Goal: Transaction & Acquisition: Obtain resource

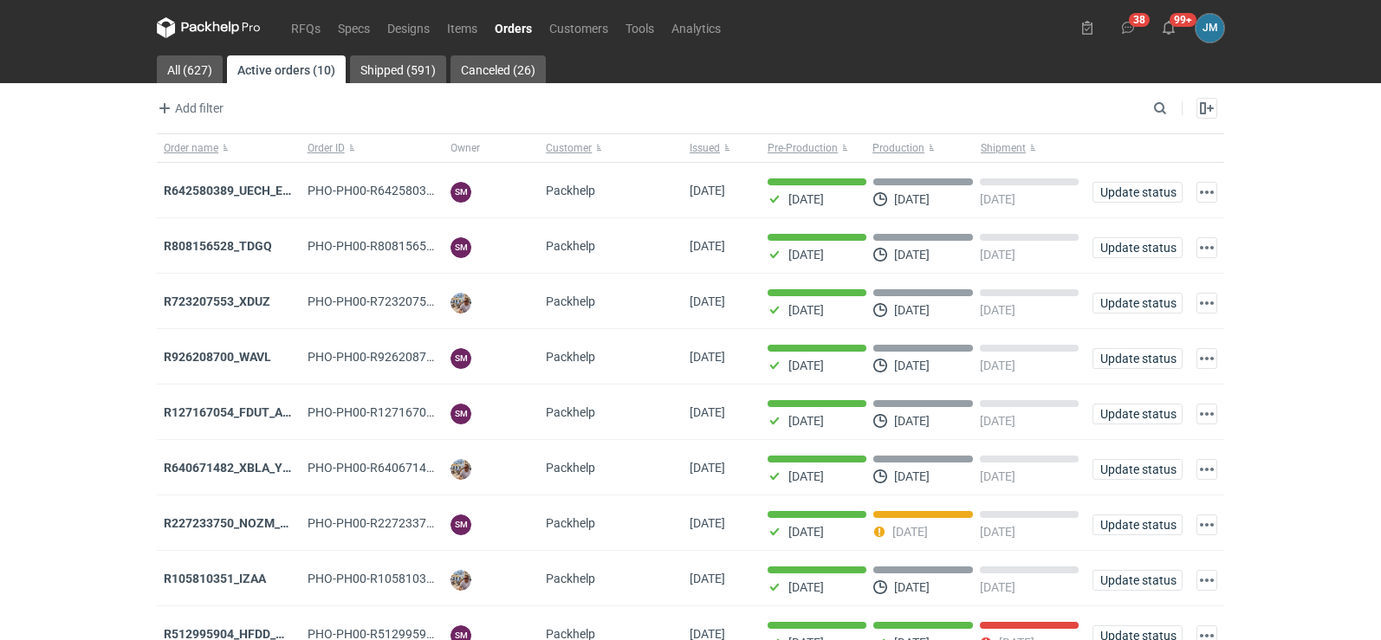
click at [188, 34] on icon at bounding box center [209, 27] width 104 height 21
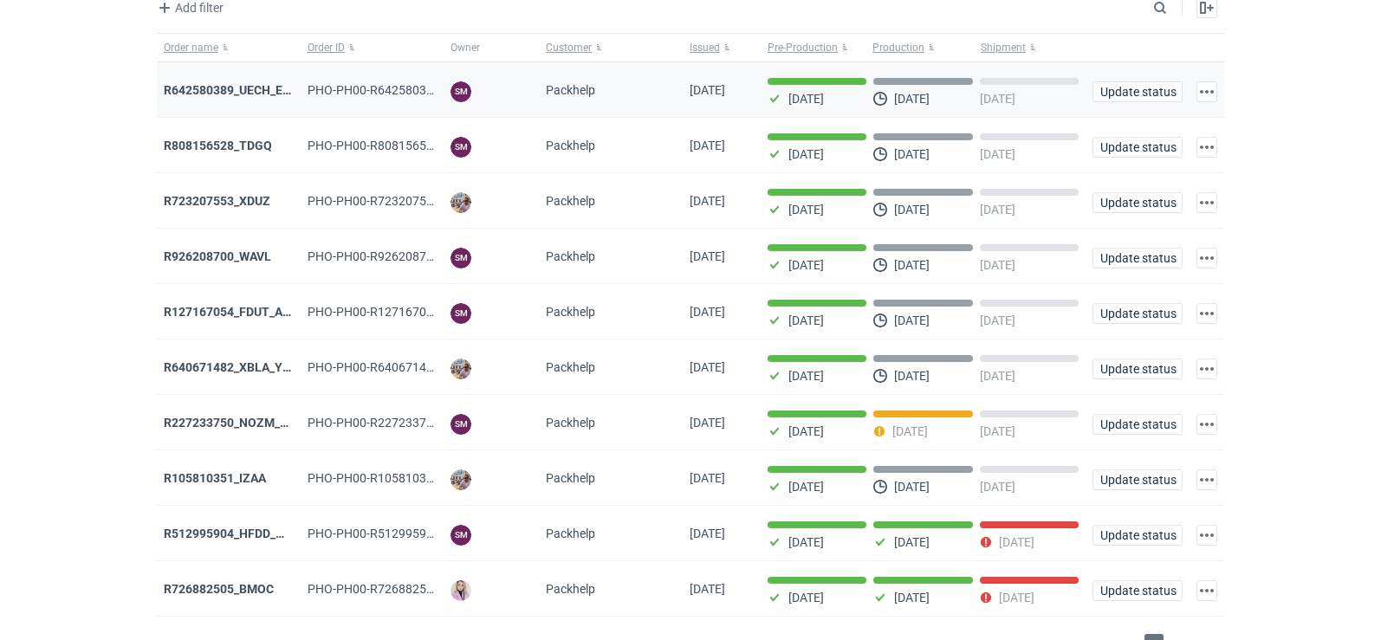
scroll to position [141, 0]
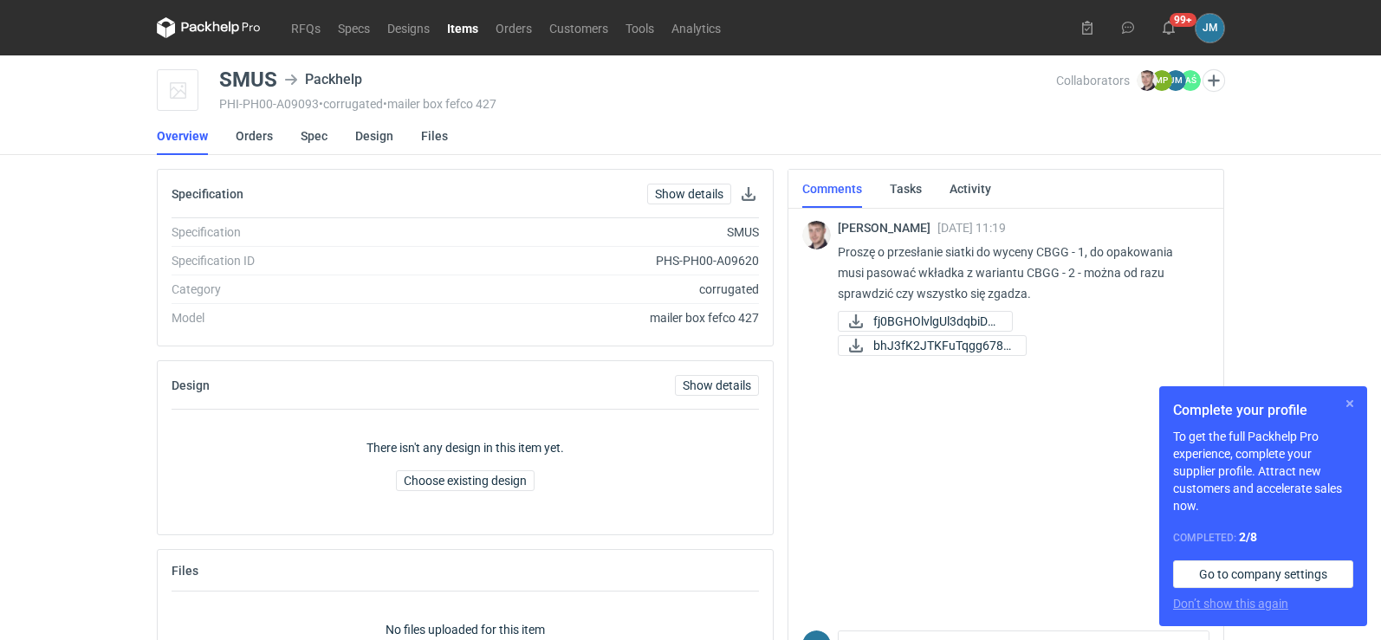
click at [1354, 399] on button "button" at bounding box center [1350, 403] width 21 height 21
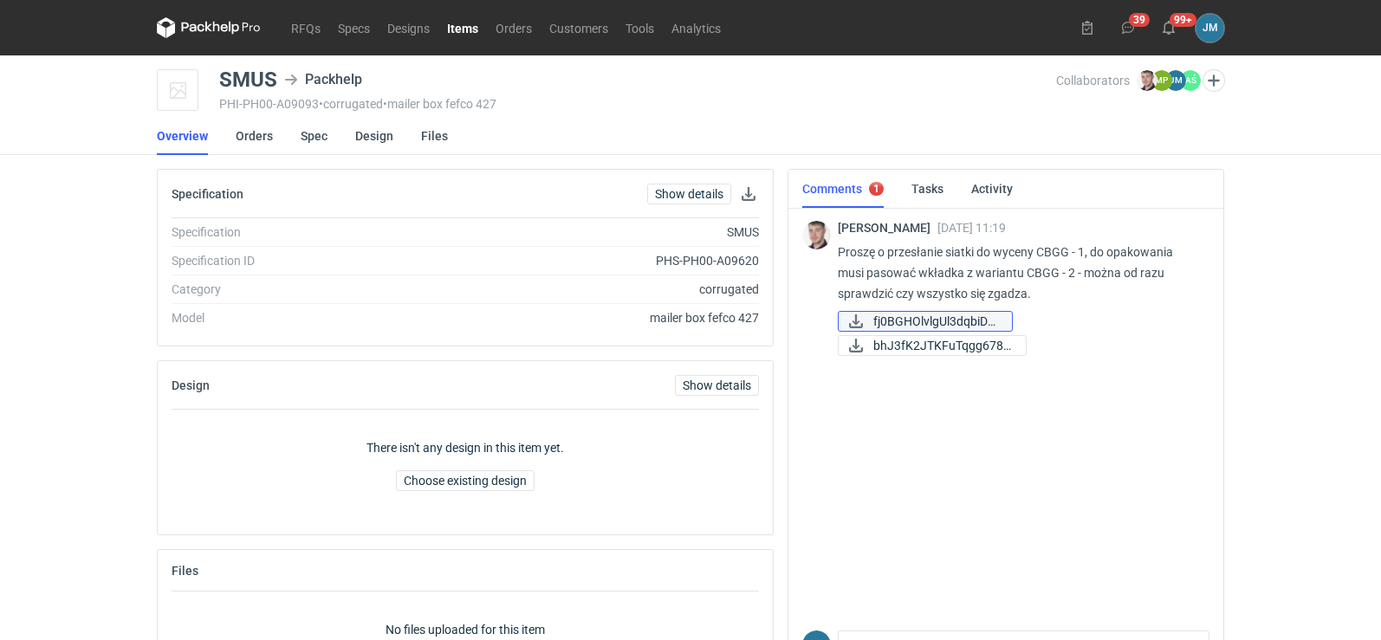
click at [937, 320] on span "fj0BGHOlvlgUl3dqbiDd..." at bounding box center [935, 321] width 125 height 19
click at [900, 353] on span "bhJ3fK2JTKFuTqgg678v..." at bounding box center [942, 345] width 139 height 19
click at [321, 143] on link "Spec" at bounding box center [314, 136] width 27 height 38
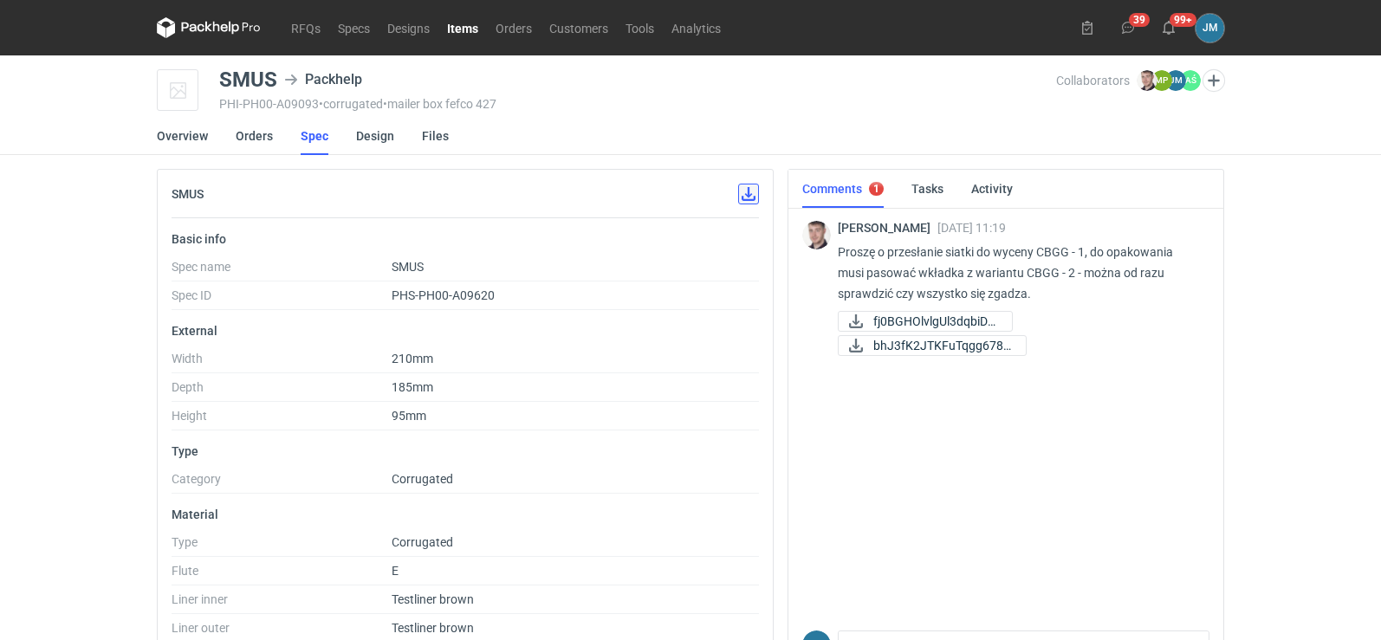
click at [756, 201] on button "button" at bounding box center [748, 194] width 21 height 21
click at [351, 143] on li "Spec" at bounding box center [328, 136] width 55 height 38
click at [360, 134] on link "Design" at bounding box center [375, 136] width 38 height 38
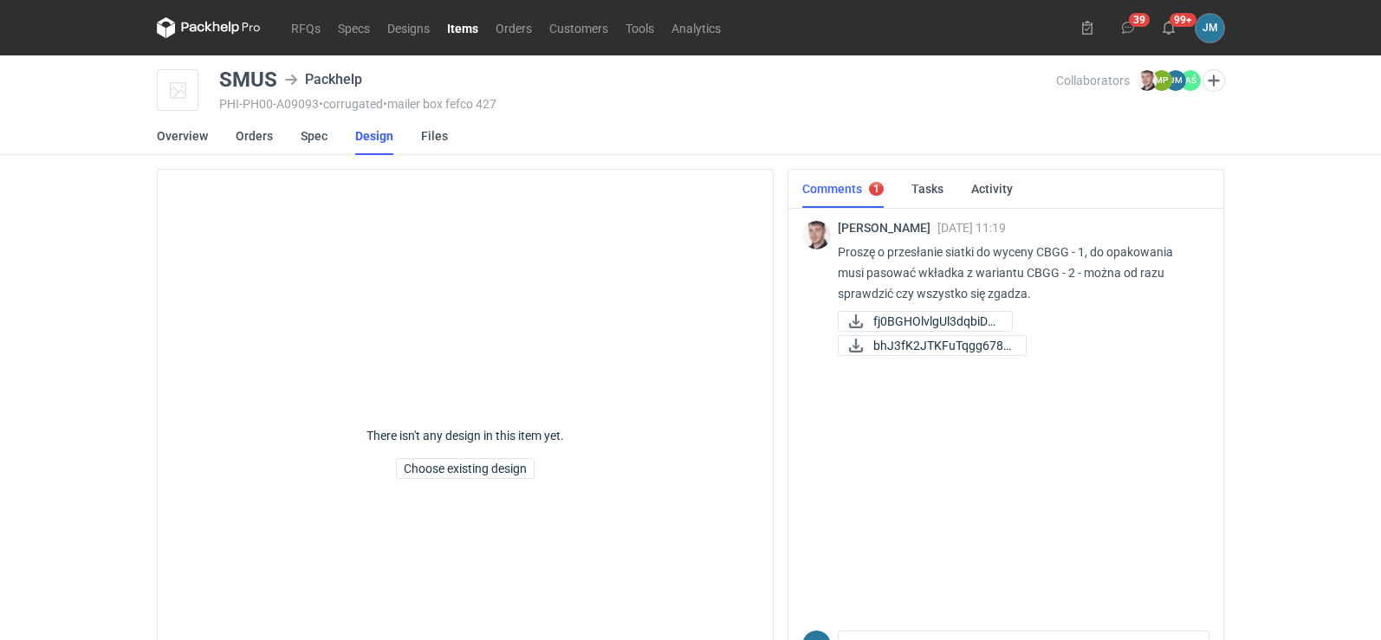
click at [188, 26] on icon at bounding box center [193, 28] width 23 height 10
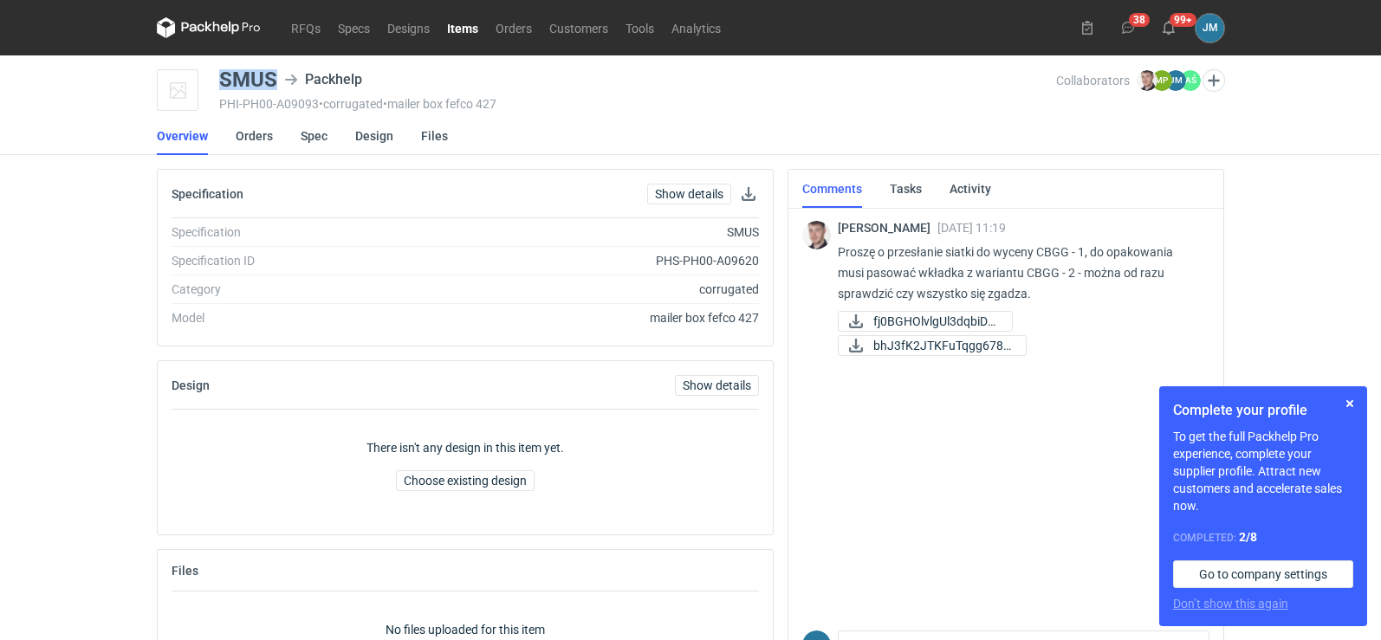
drag, startPoint x: 282, startPoint y: 81, endPoint x: 190, endPoint y: 74, distance: 92.1
click at [190, 74] on div "SMUS Packhelp PHI-PH00-A09093 • corrugated • mailer box fefco 427 Collaborators…" at bounding box center [691, 90] width 1068 height 43
copy div "SMUS"
click at [72, 166] on div "RFQs Specs Designs Items Orders Customers Tools Analytics 38 99+ JM Joanna Myśl…" at bounding box center [690, 320] width 1381 height 640
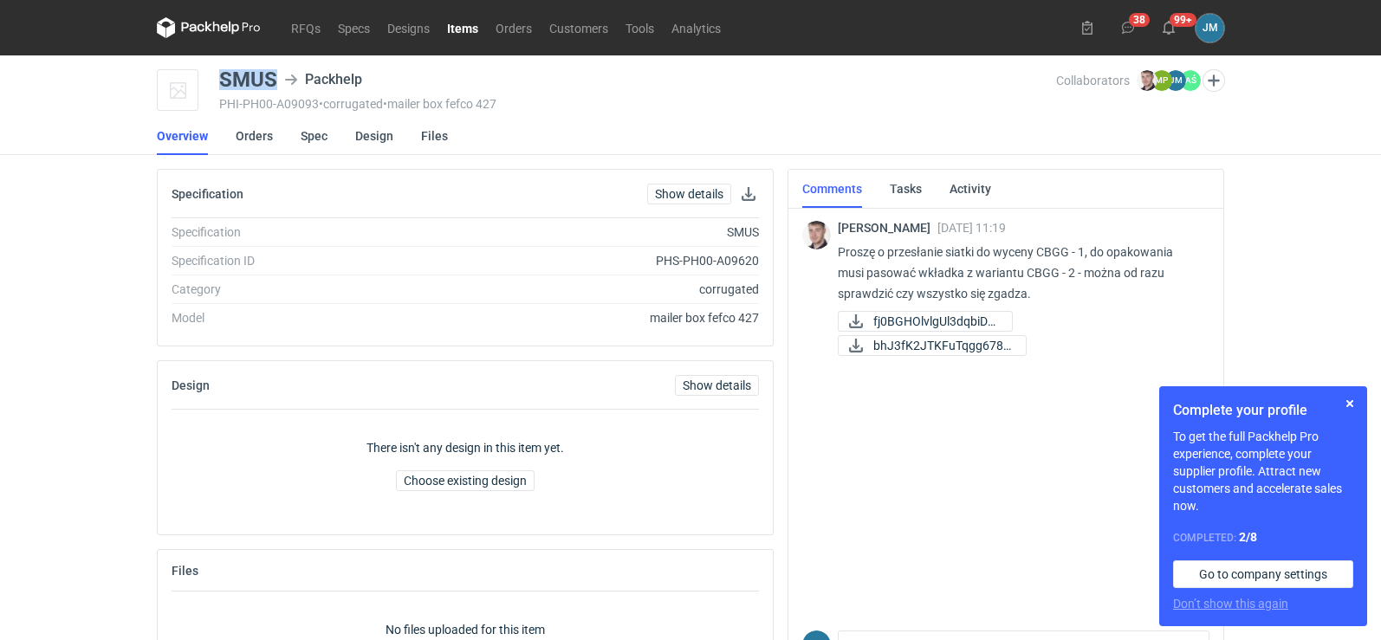
drag, startPoint x: 221, startPoint y: 79, endPoint x: 272, endPoint y: 84, distance: 51.4
click at [272, 84] on div "SMUS" at bounding box center [248, 79] width 58 height 21
copy div "SMUS"
click at [899, 516] on div "Maciej Sikora 18 Sep 2025 11:19 Proszę o przesłanie siatki do wyceny CBGG - 1, …" at bounding box center [1005, 414] width 407 height 419
click at [1347, 401] on button "button" at bounding box center [1350, 403] width 21 height 21
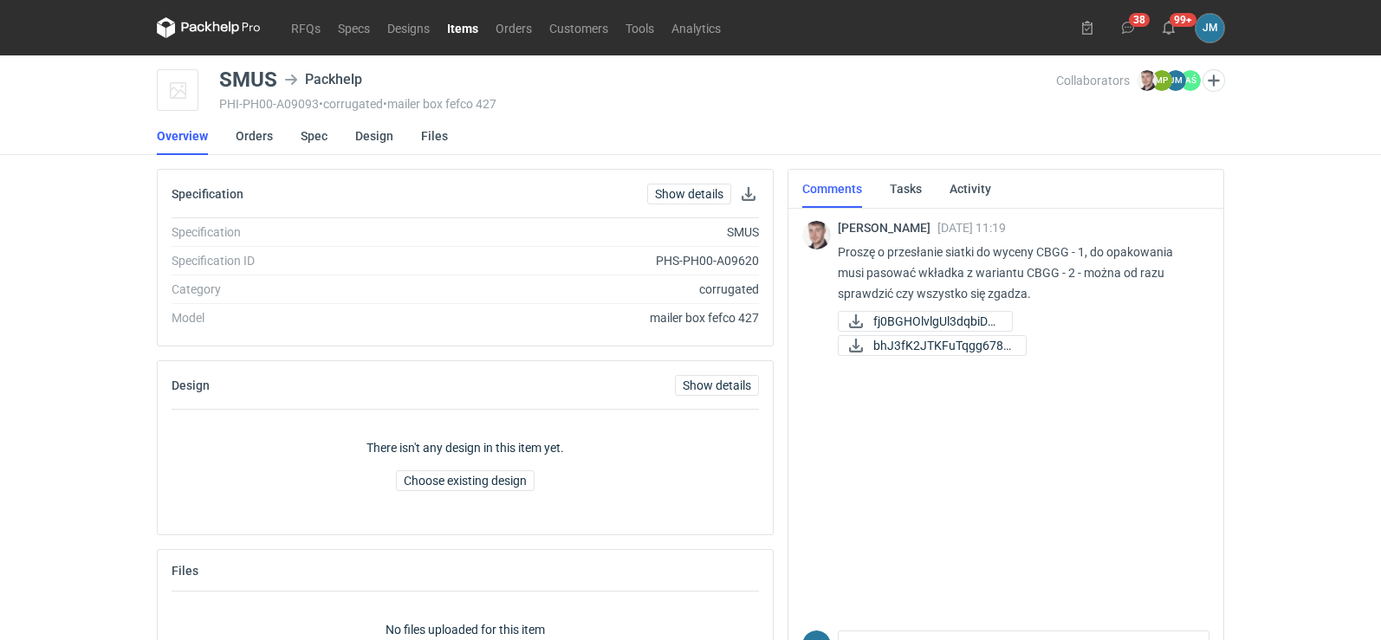
click at [243, 23] on icon at bounding box center [209, 27] width 104 height 21
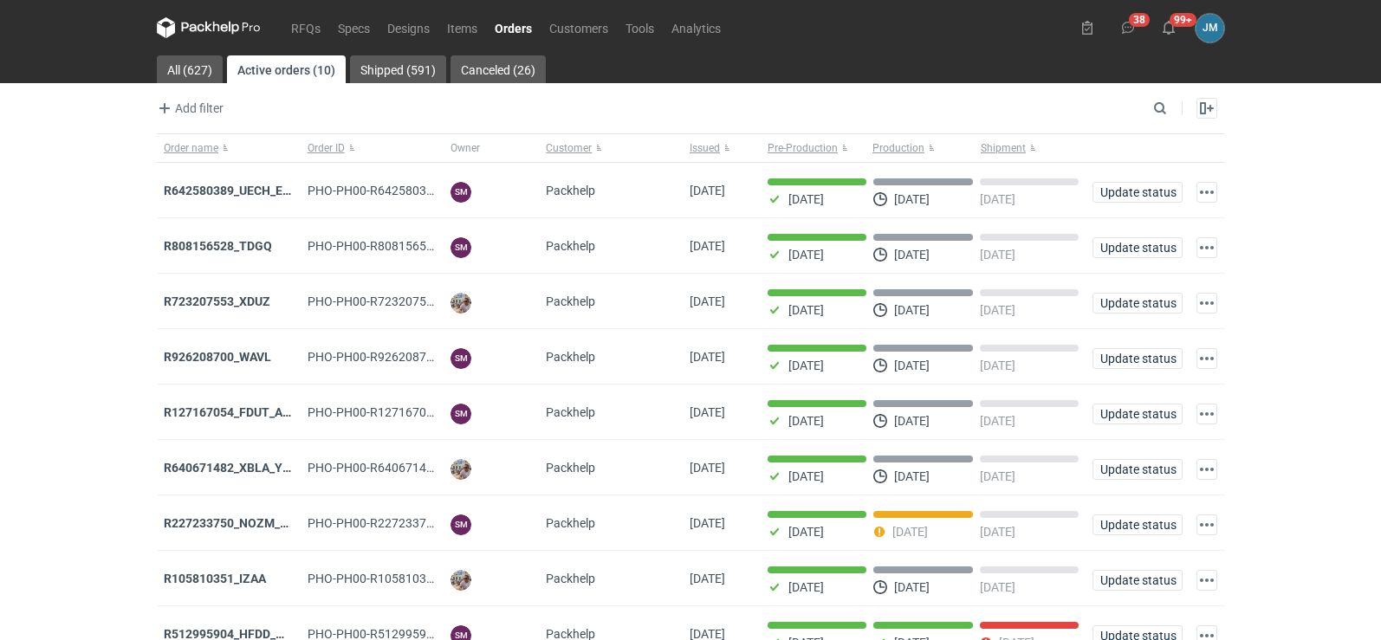
scroll to position [141, 0]
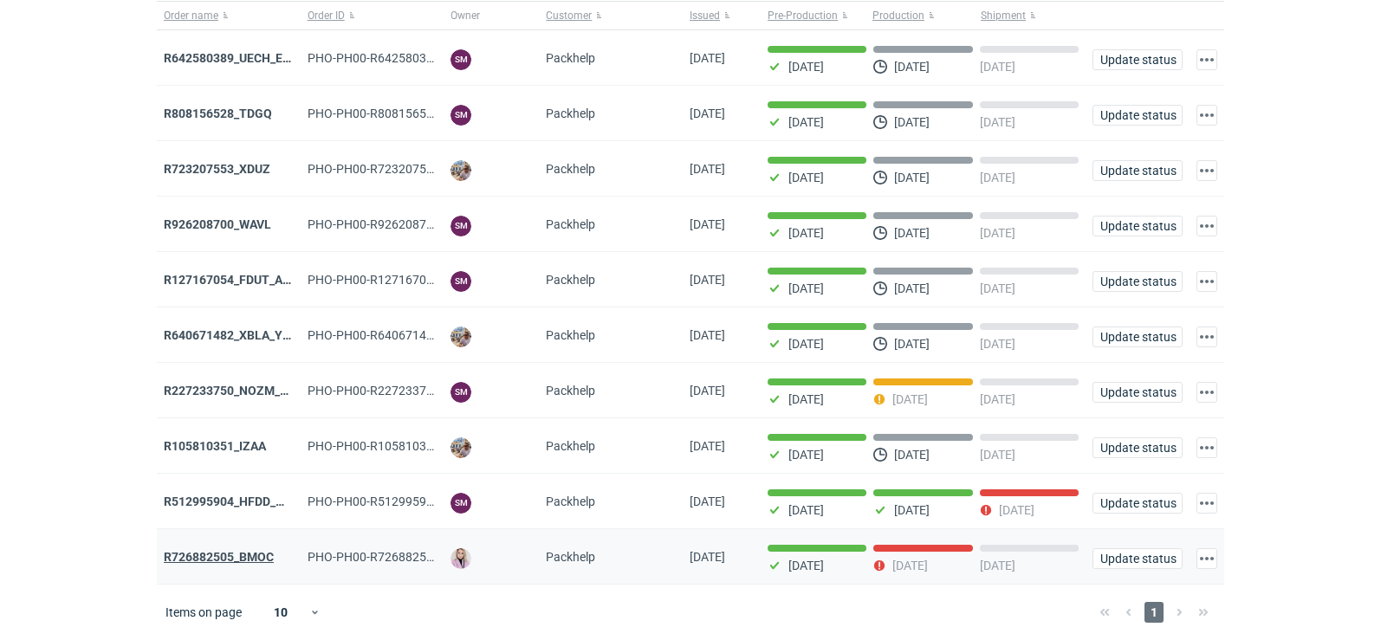
click at [217, 559] on strong "R726882505_BMOC" at bounding box center [219, 557] width 110 height 14
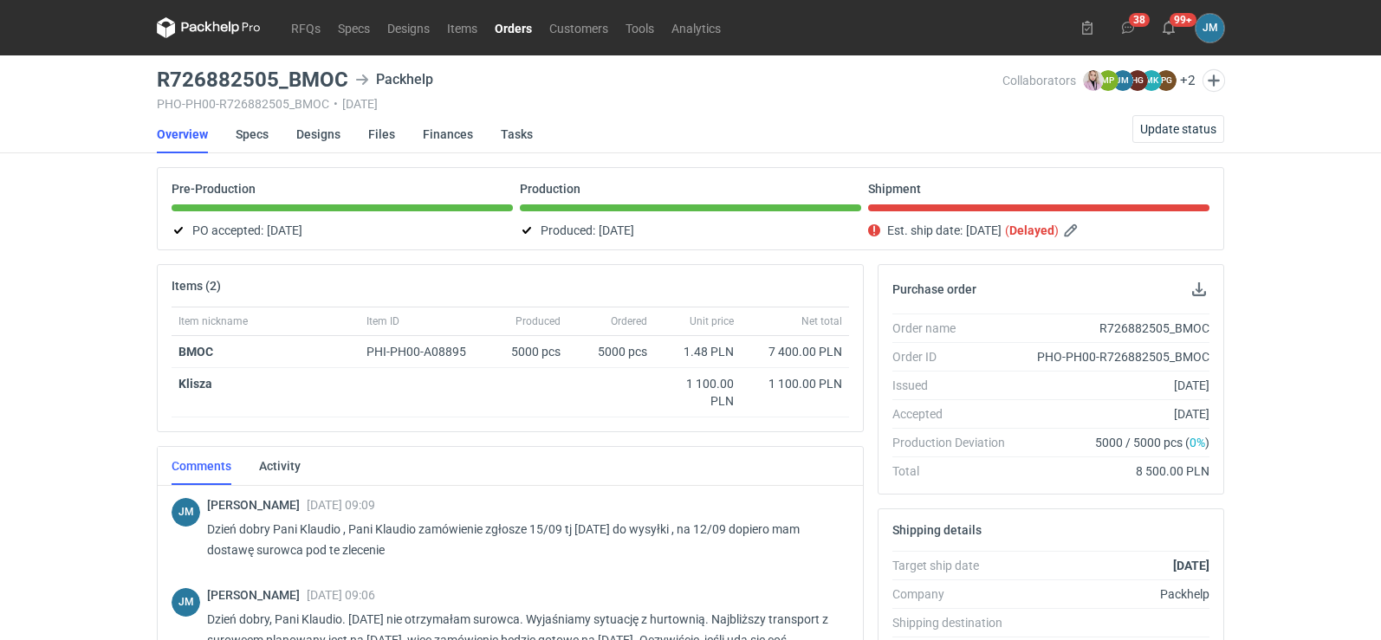
click at [216, 39] on nav "RFQs Specs Designs Items Orders Customers Tools Analytics" at bounding box center [443, 27] width 573 height 55
click at [215, 38] on nav "RFQs Specs Designs Items Orders Customers Tools Analytics" at bounding box center [443, 27] width 573 height 55
click at [215, 32] on icon at bounding box center [209, 27] width 104 height 21
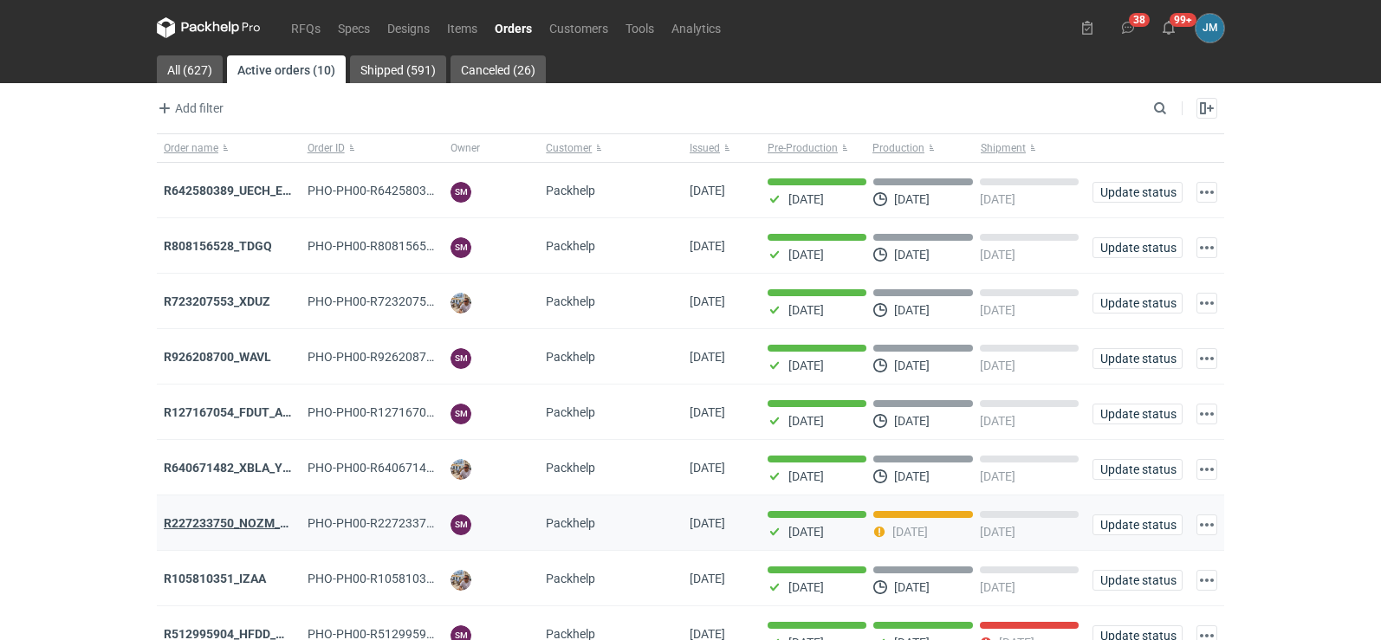
click at [199, 528] on strong "R227233750_NOZM_V1" at bounding box center [229, 523] width 131 height 14
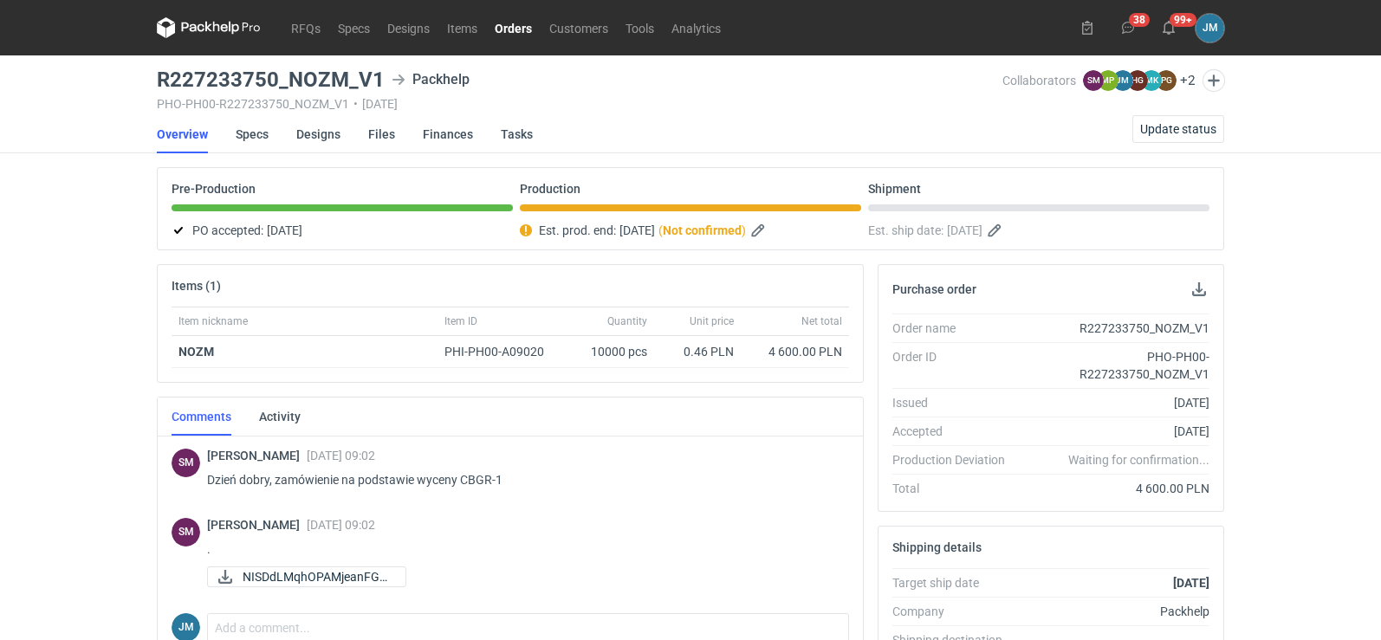
click at [198, 24] on icon at bounding box center [209, 27] width 104 height 21
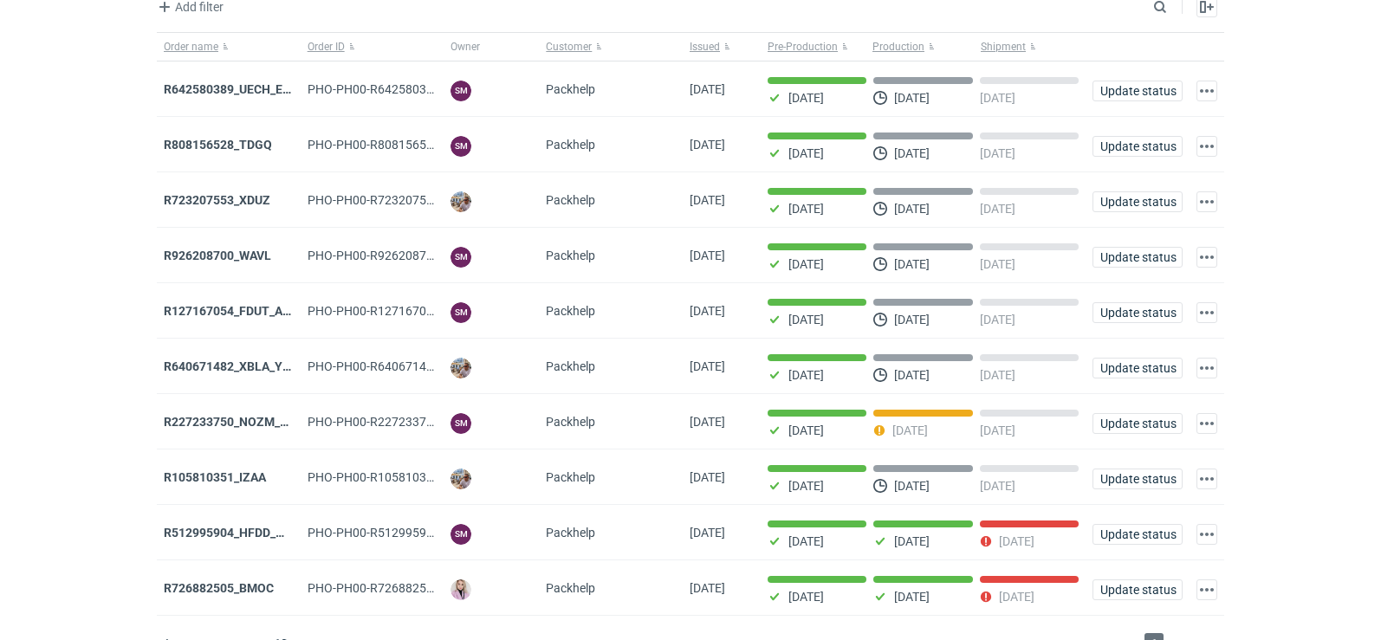
scroll to position [141, 0]
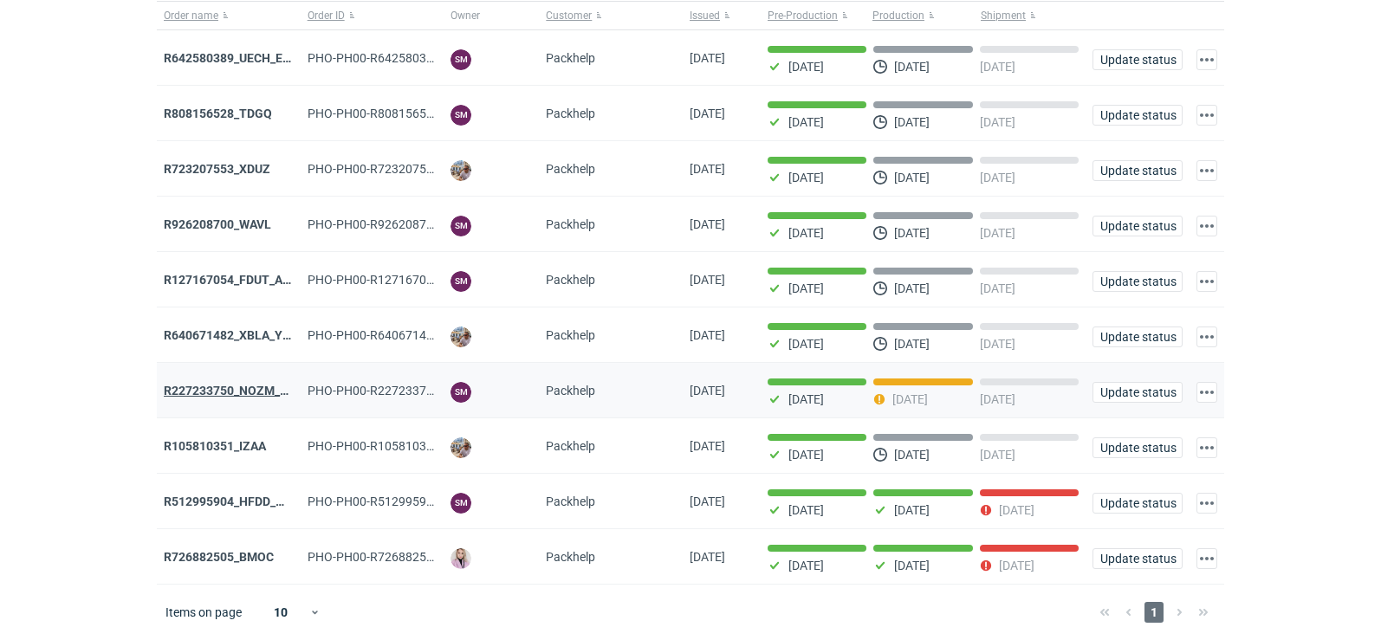
click at [249, 386] on strong "R227233750_NOZM_V1" at bounding box center [229, 391] width 131 height 14
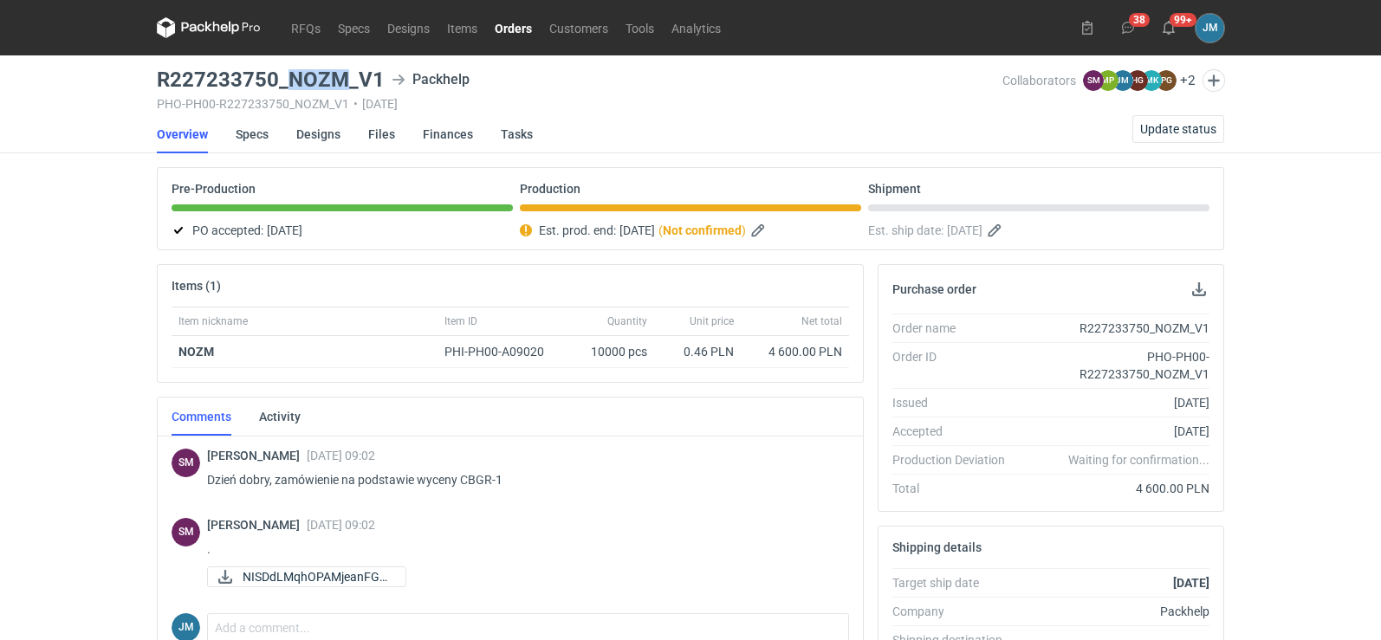
drag, startPoint x: 347, startPoint y: 79, endPoint x: 289, endPoint y: 77, distance: 57.2
click at [289, 77] on h3 "R227233750_NOZM_V1" at bounding box center [271, 79] width 228 height 21
copy h3 "NOZM"
click at [195, 30] on icon at bounding box center [193, 28] width 23 height 10
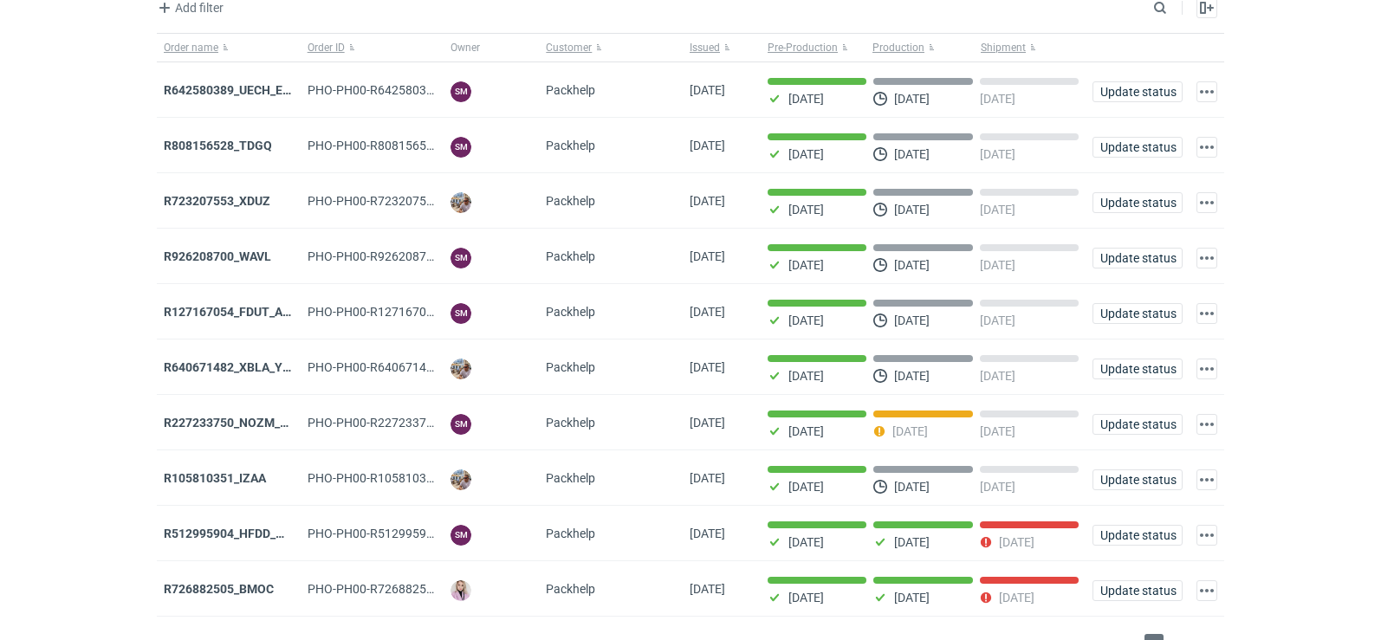
scroll to position [141, 0]
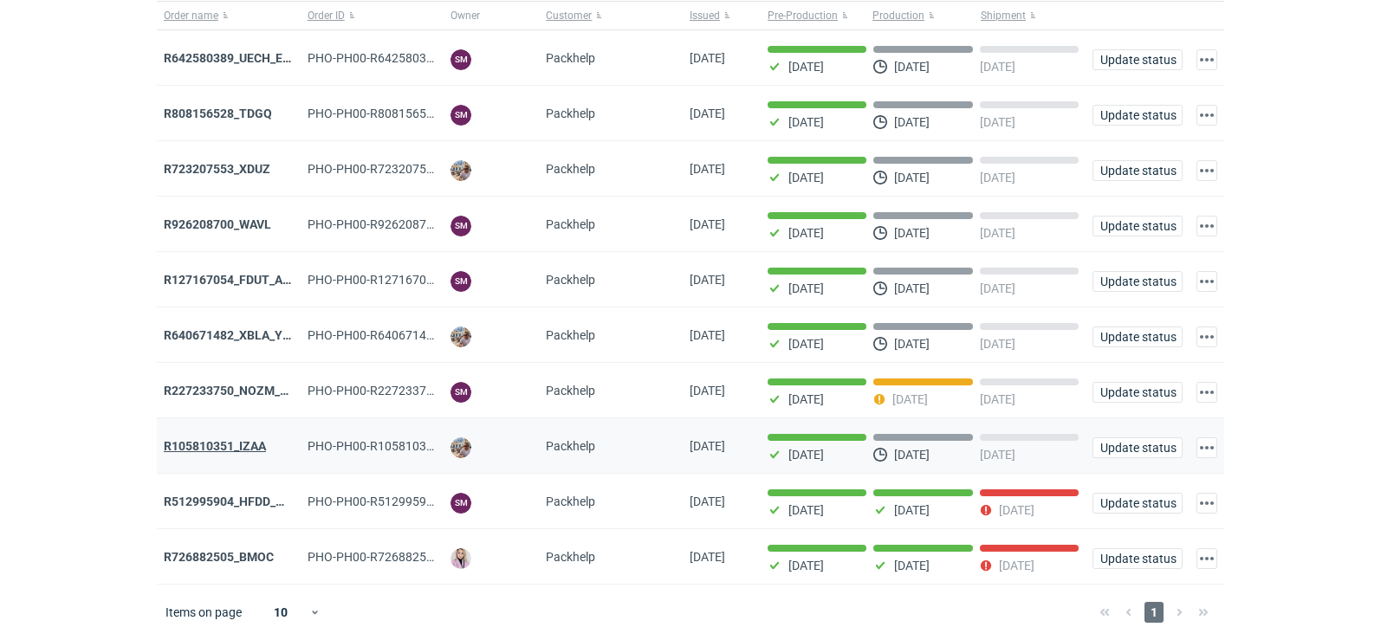
click at [188, 447] on strong "R105810351_IZAA" at bounding box center [215, 446] width 102 height 14
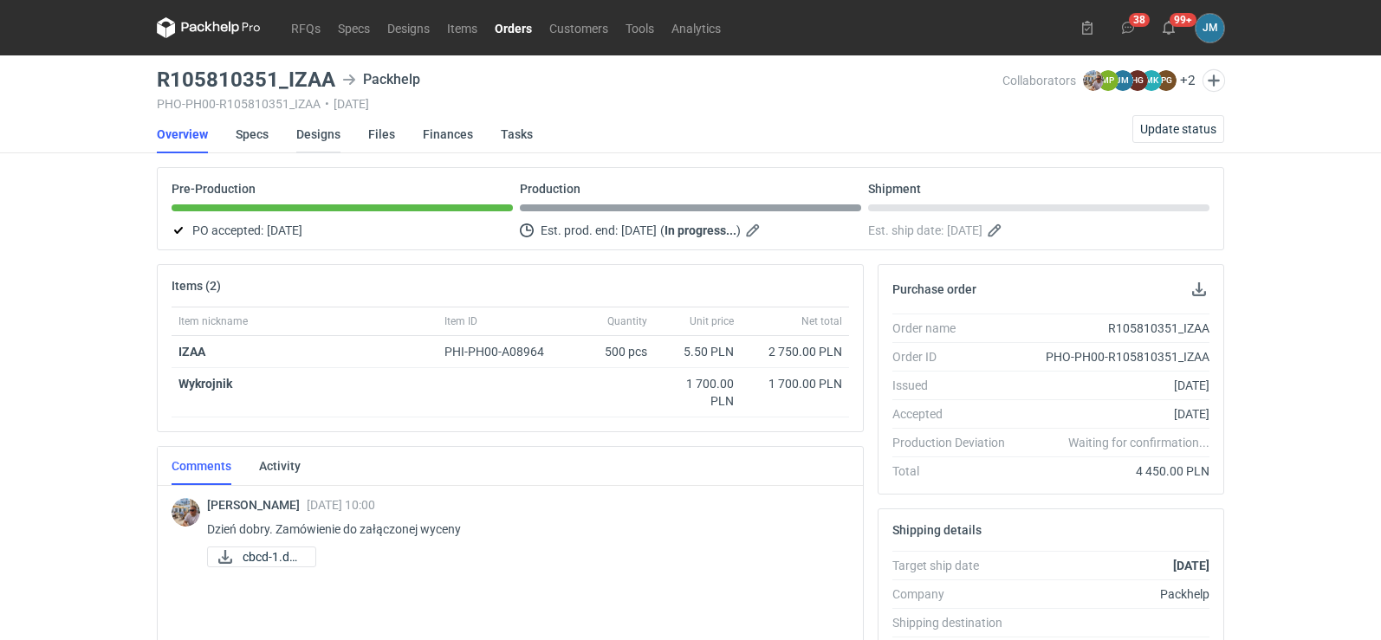
click at [302, 137] on link "Designs" at bounding box center [318, 134] width 44 height 38
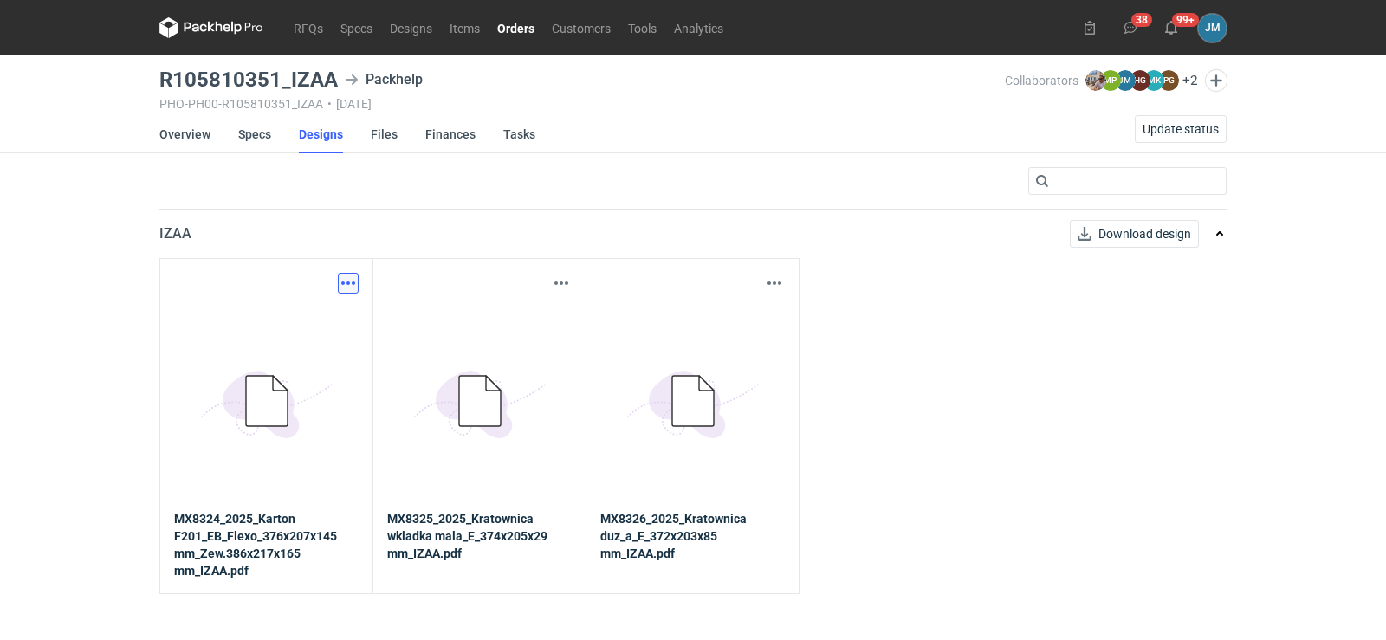
click at [347, 278] on button "button" at bounding box center [348, 283] width 21 height 21
click at [328, 316] on link "Download design part" at bounding box center [271, 322] width 159 height 28
click at [554, 284] on button "button" at bounding box center [561, 283] width 21 height 21
click at [485, 318] on link "Download design part" at bounding box center [485, 322] width 159 height 28
click at [772, 289] on button "button" at bounding box center [774, 283] width 21 height 21
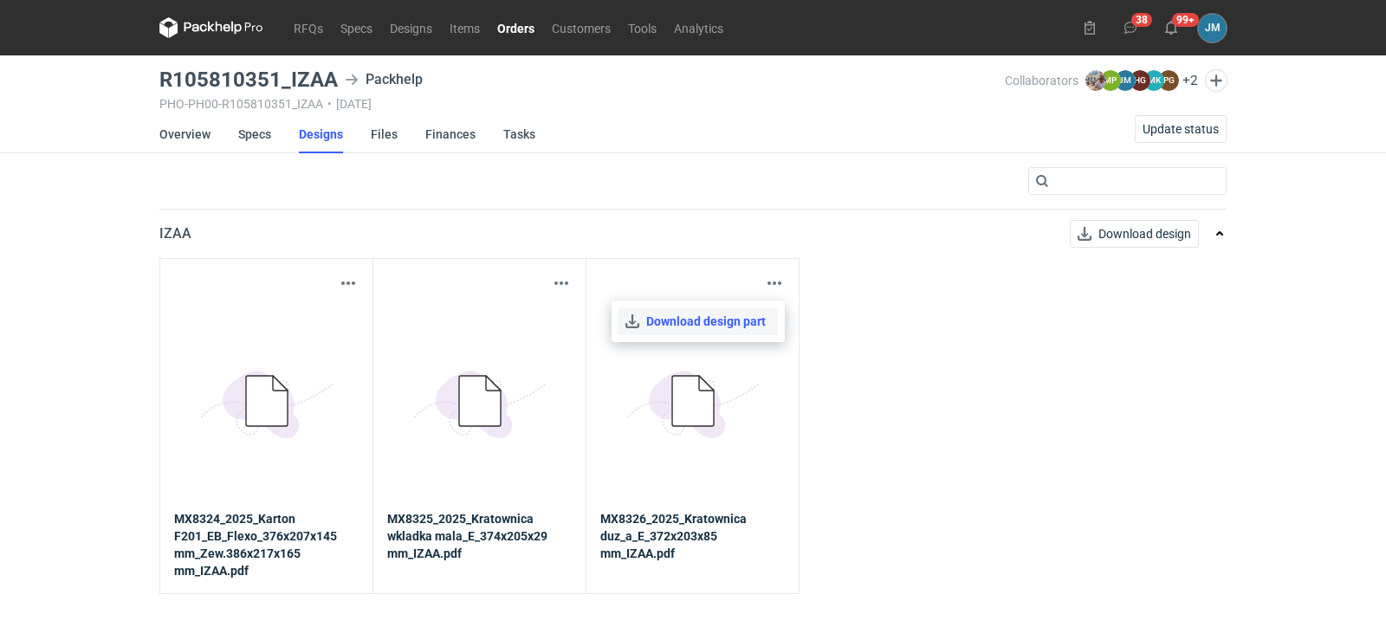
click at [725, 319] on link "Download design part" at bounding box center [698, 322] width 159 height 28
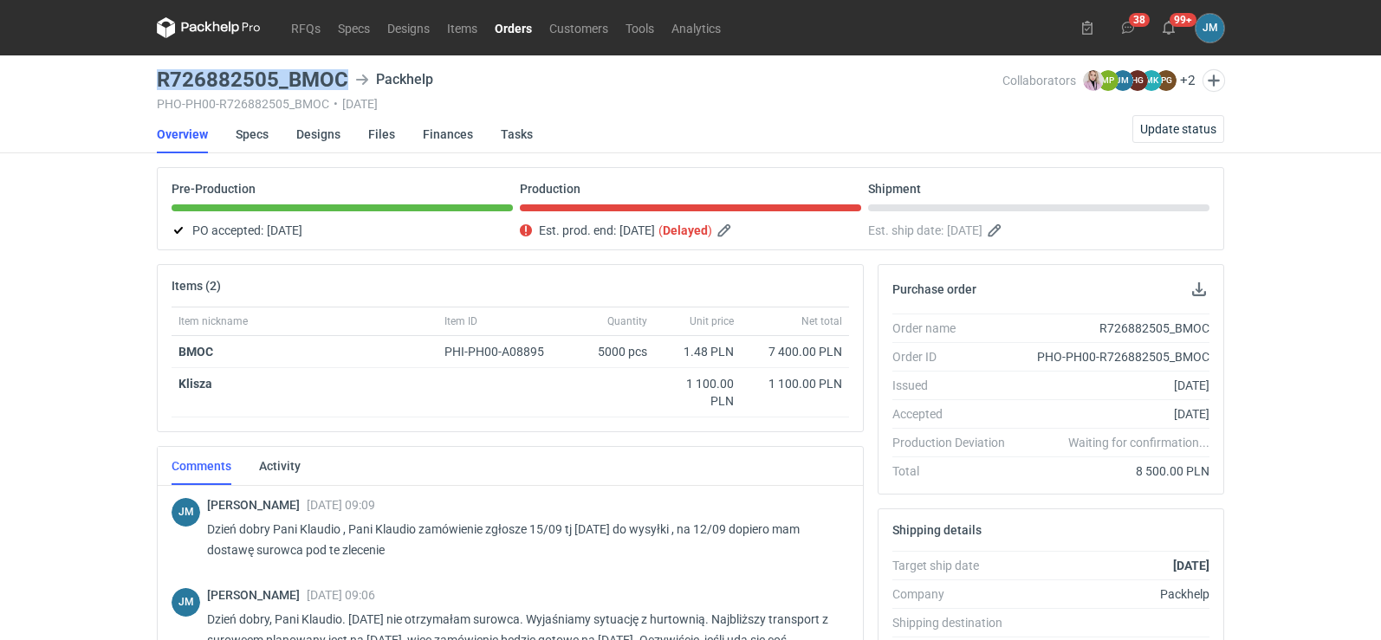
scroll to position [349, 0]
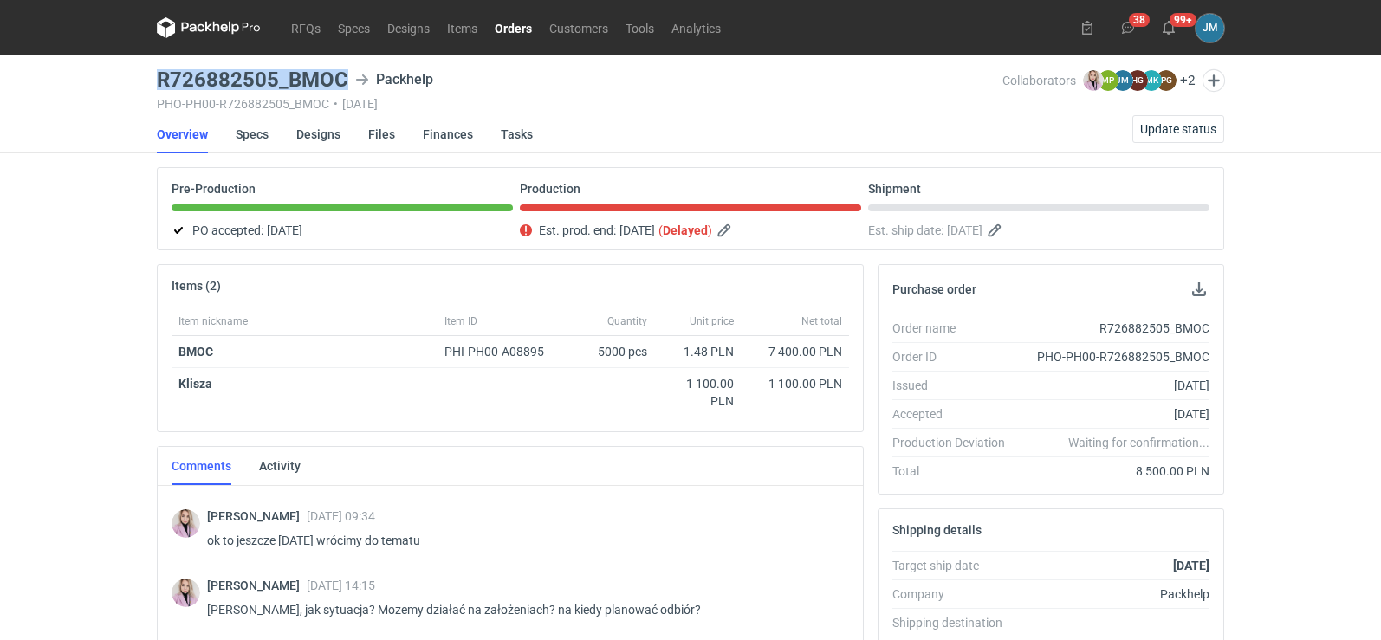
click at [210, 30] on icon at bounding box center [208, 27] width 7 height 10
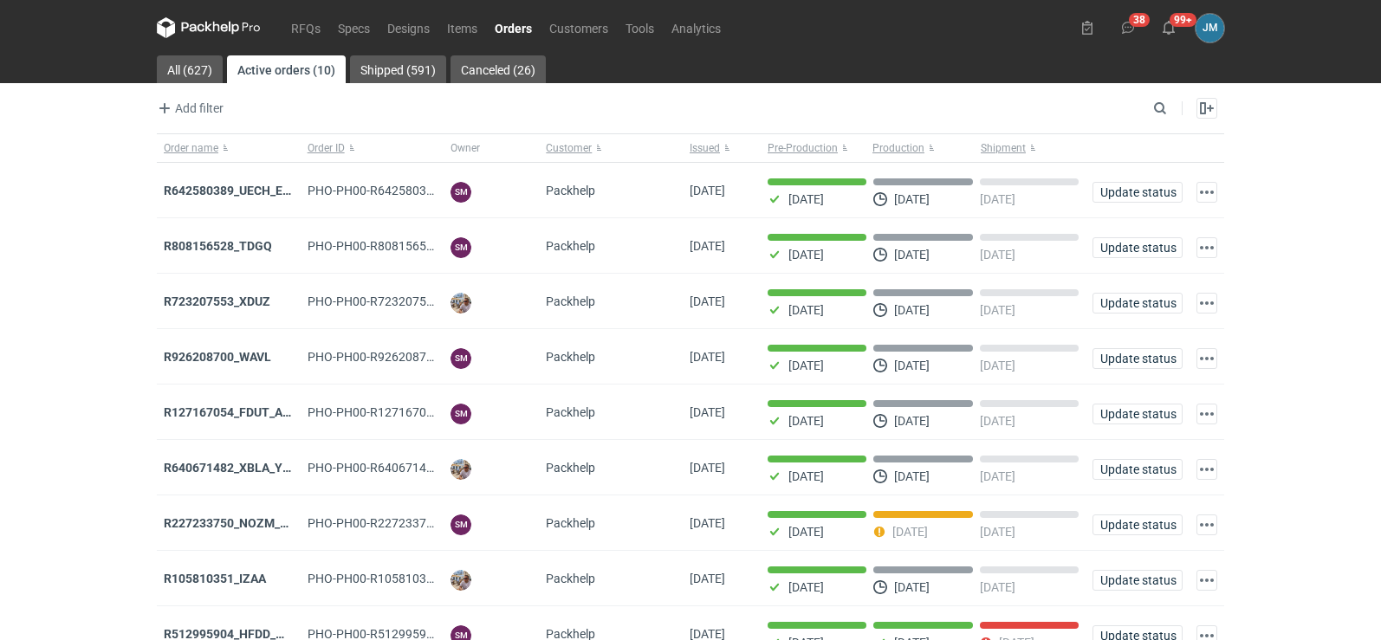
click at [211, 27] on icon at bounding box center [209, 27] width 104 height 21
click at [225, 35] on icon at bounding box center [209, 27] width 104 height 21
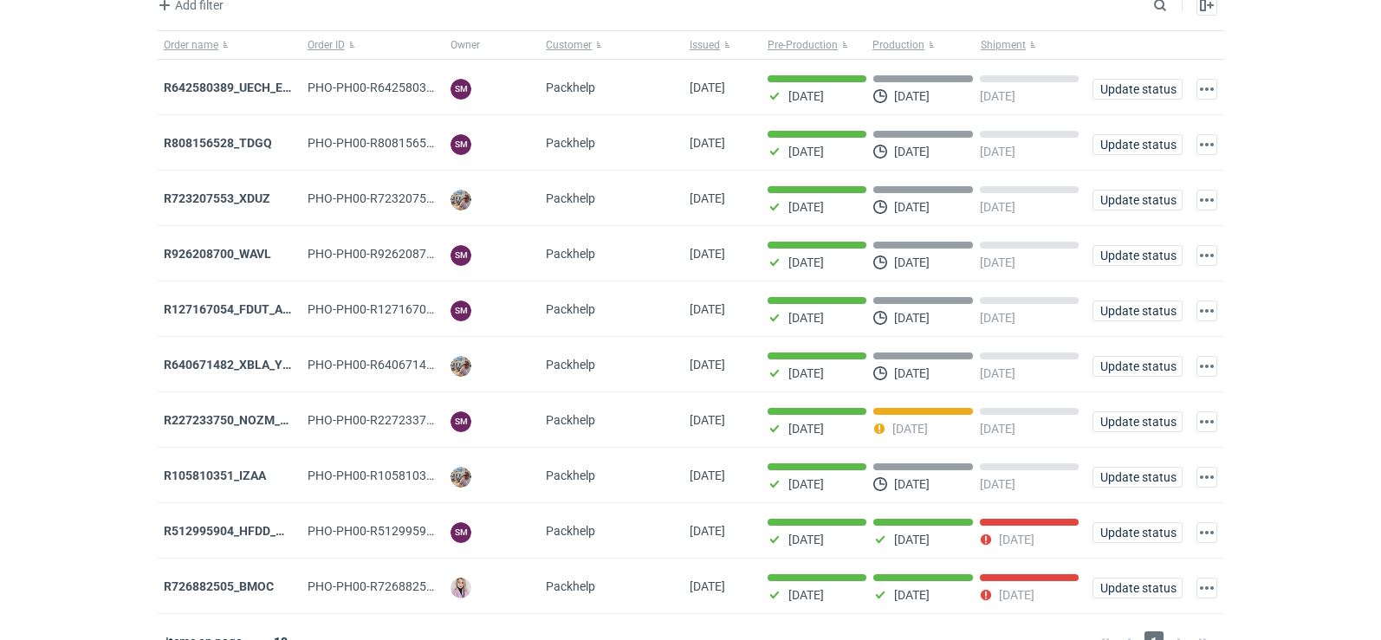
scroll to position [141, 0]
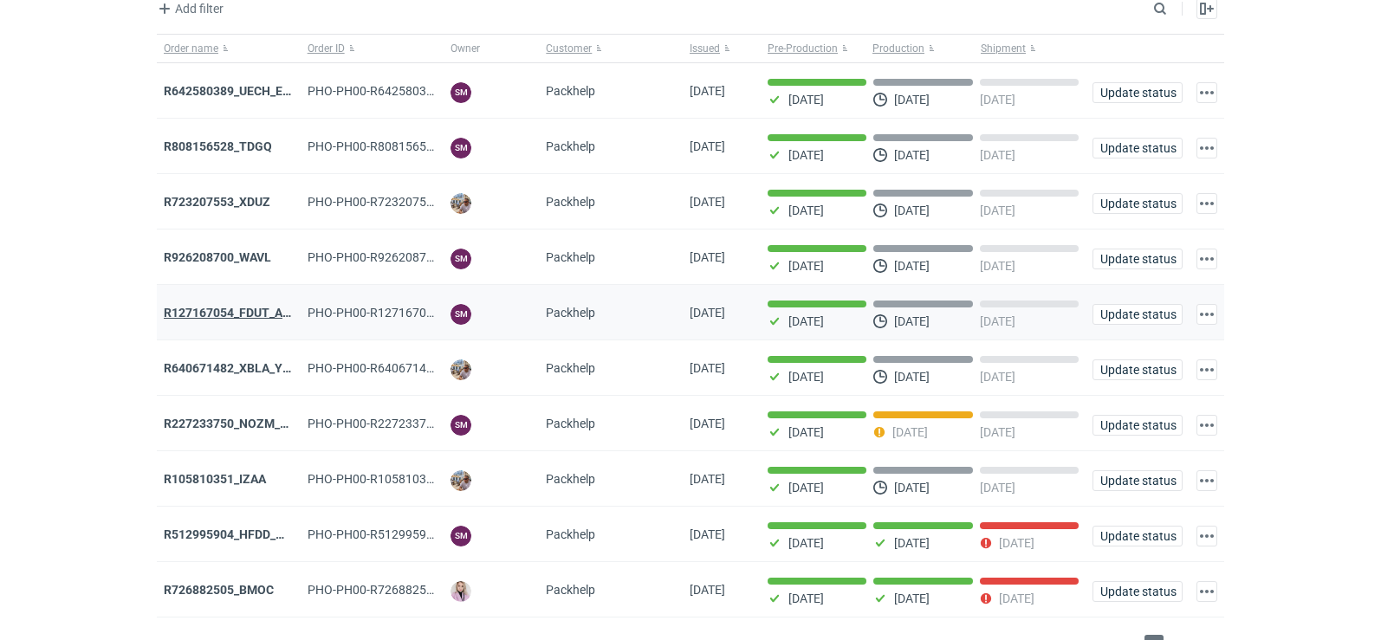
scroll to position [141, 0]
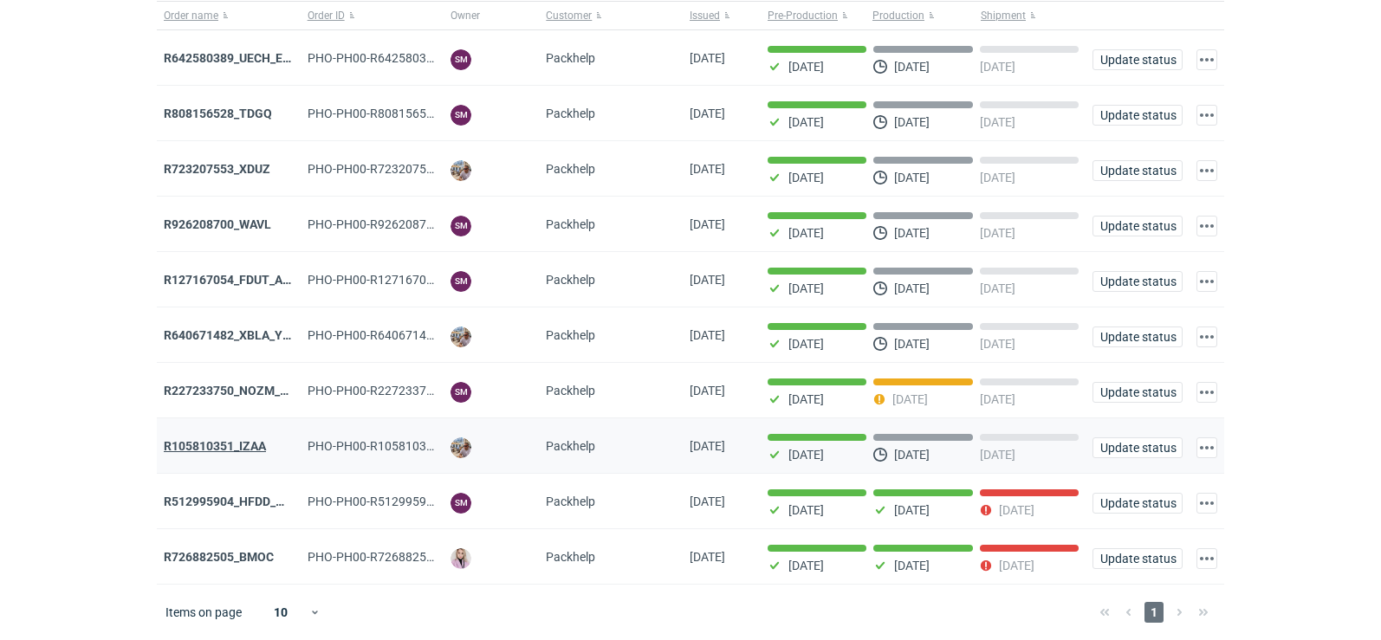
click at [201, 446] on strong "R105810351_IZAA" at bounding box center [215, 446] width 102 height 14
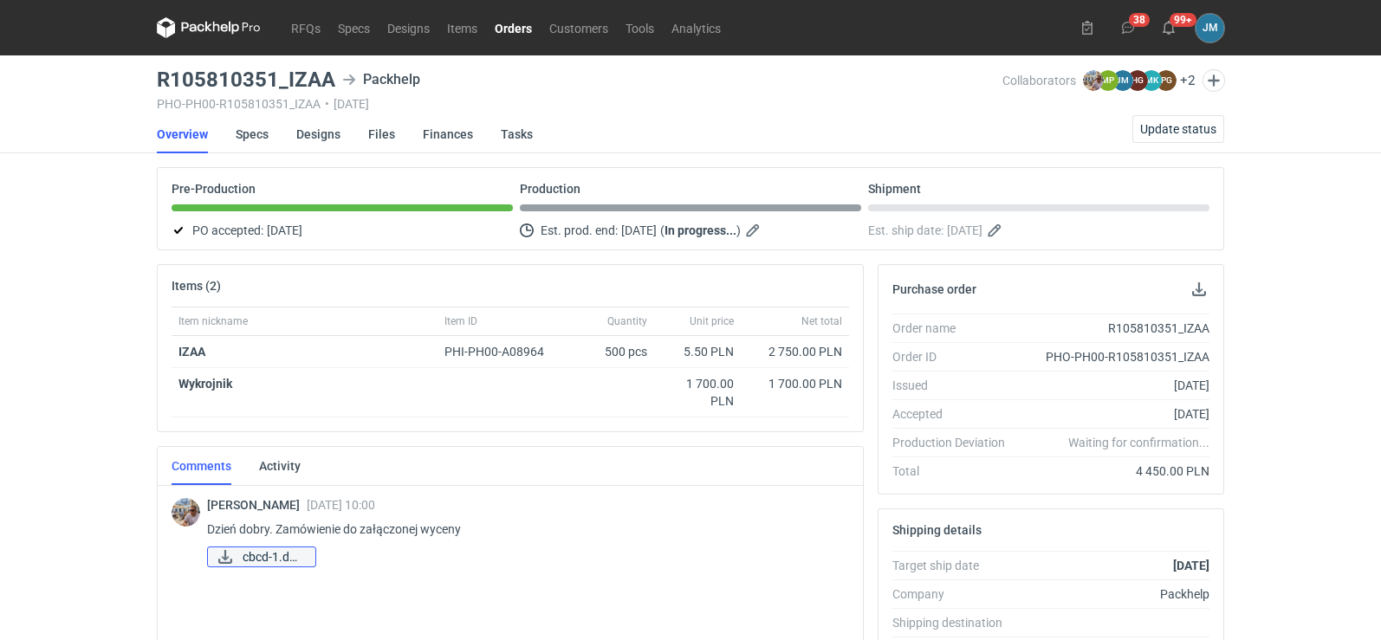
click at [258, 552] on span "cbcd-1.docx" at bounding box center [272, 557] width 59 height 19
